Goal: Obtain resource: Download file/media

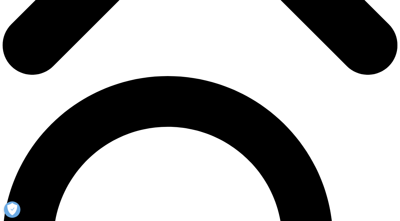
scroll to position [329, 0]
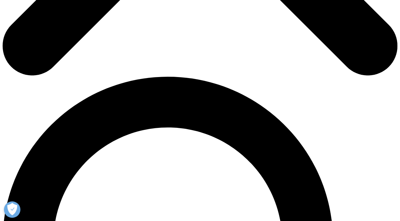
type input "Kamel"
type input "Sidek"
type input "[EMAIL_ADDRESS][DOMAIN_NAME]"
type input "SANOFI AVENTIS SDN BHD"
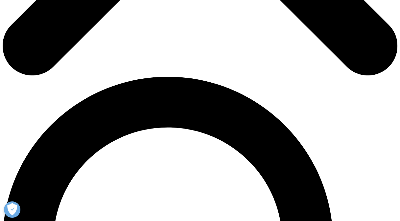
select select "[GEOGRAPHIC_DATA]"
type input "Strategic Partnership Manager"
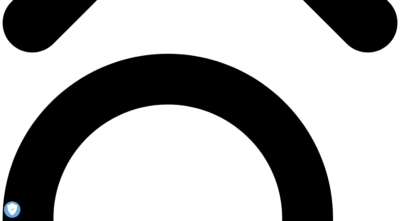
scroll to position [292, 0]
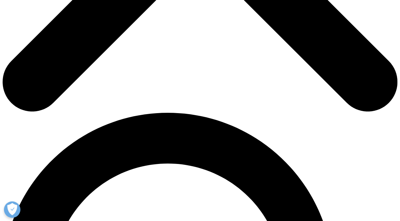
drag, startPoint x: 102, startPoint y: 58, endPoint x: 118, endPoint y: 118, distance: 62.3
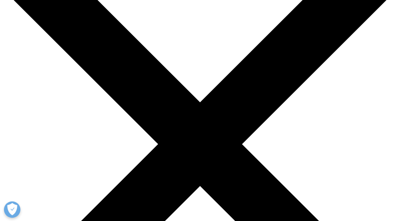
scroll to position [0, 0]
